Goal: Task Accomplishment & Management: Manage account settings

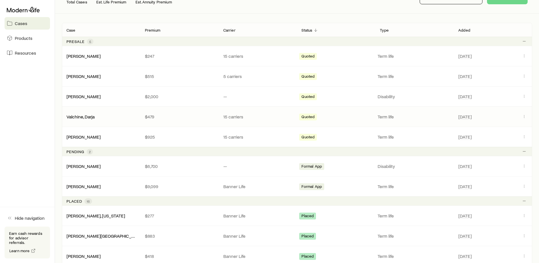
scroll to position [86, 0]
click at [86, 164] on link "[PERSON_NAME]" at bounding box center [84, 165] width 34 height 5
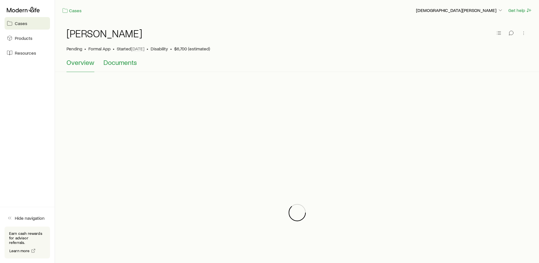
click at [129, 62] on span "Documents" at bounding box center [120, 62] width 34 height 8
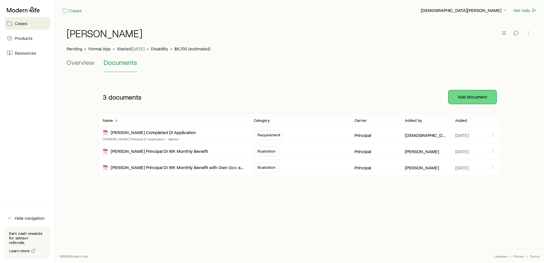
click at [472, 95] on button "Add document" at bounding box center [472, 97] width 48 height 14
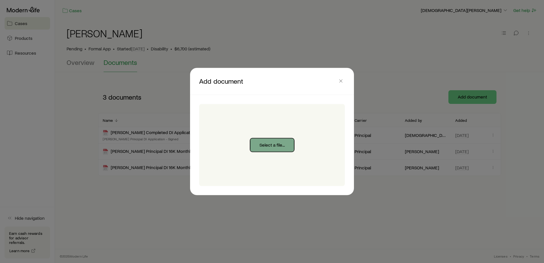
click at [282, 140] on button "Select a file..." at bounding box center [272, 145] width 44 height 14
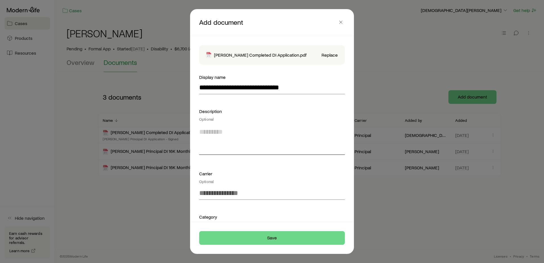
click at [215, 146] on textarea at bounding box center [272, 139] width 146 height 31
type textarea "**********"
click at [214, 194] on input at bounding box center [272, 193] width 146 height 14
click at [215, 203] on li "Principal" at bounding box center [270, 208] width 142 height 13
type input "*********"
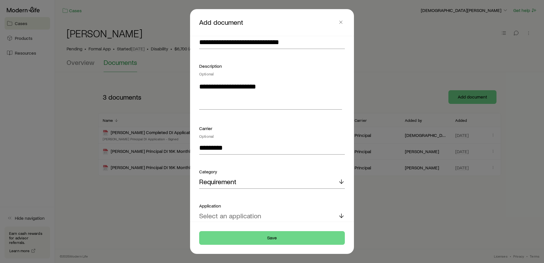
scroll to position [69, 0]
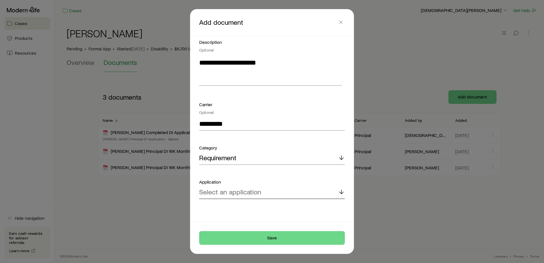
click at [225, 190] on p "Select an application" at bounding box center [230, 192] width 62 height 8
click at [225, 206] on span "Principal Disability Income" at bounding box center [238, 207] width 78 height 8
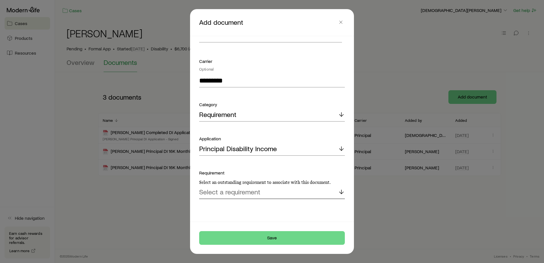
click at [234, 190] on p "Select a requirement" at bounding box center [229, 192] width 61 height 8
click at [231, 208] on span "Formal application" at bounding box center [226, 207] width 54 height 8
click at [250, 237] on button "Save" at bounding box center [272, 238] width 146 height 14
